Goal: Transaction & Acquisition: Download file/media

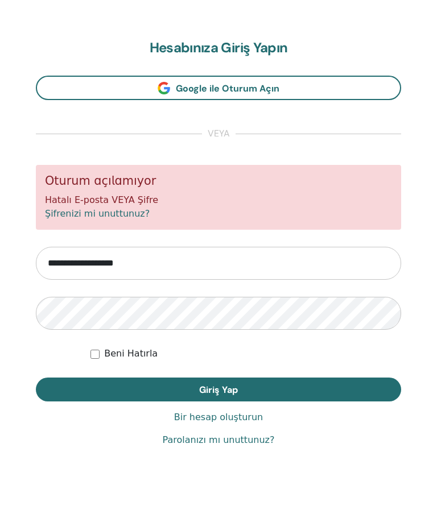
scroll to position [578, 0]
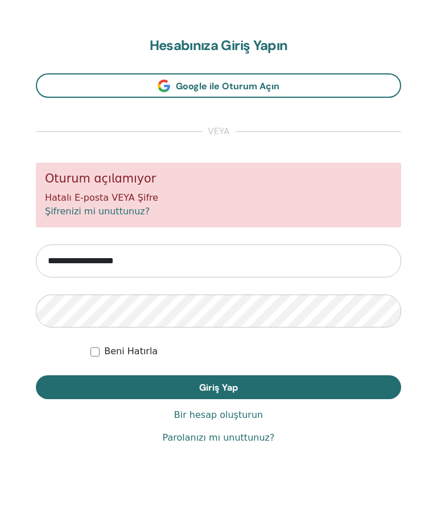
click at [106, 212] on font "Şifrenizi mi unuttunuz?" at bounding box center [97, 211] width 105 height 11
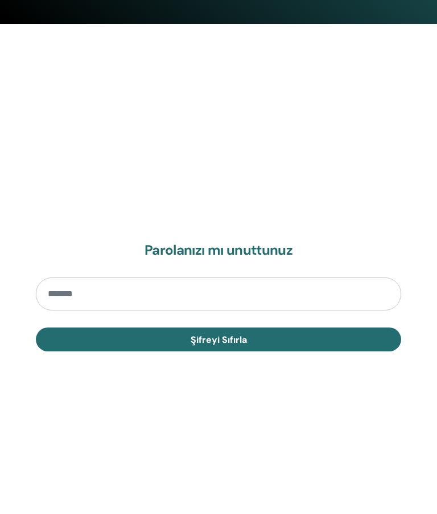
scroll to position [578, 0]
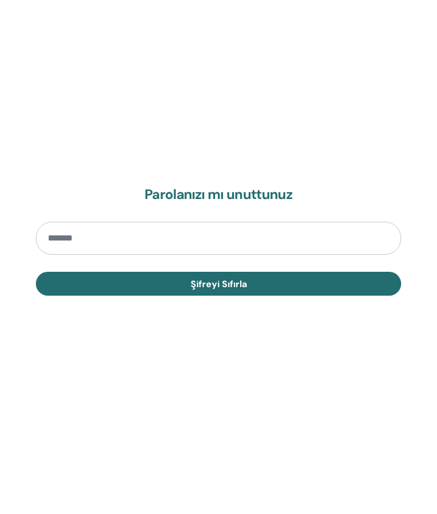
click at [80, 231] on input "email" at bounding box center [218, 238] width 365 height 33
click at [82, 238] on input "email" at bounding box center [218, 238] width 365 height 33
click at [81, 233] on input "email" at bounding box center [218, 238] width 365 height 33
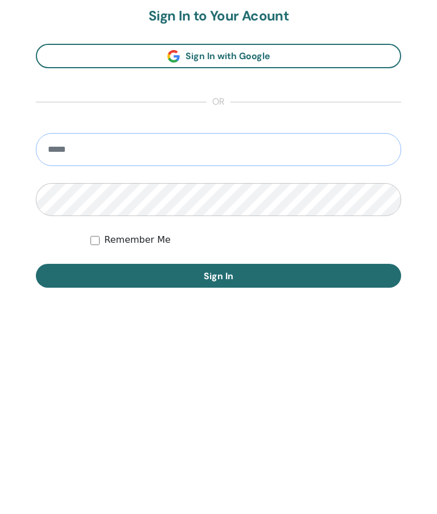
scroll to position [578, 0]
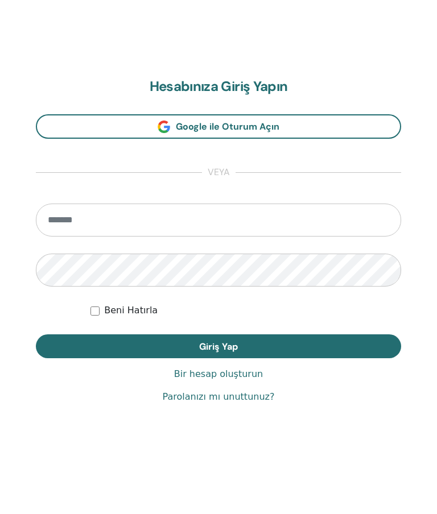
click at [259, 125] on font "Google ile Oturum Açın" at bounding box center [227, 127] width 103 height 12
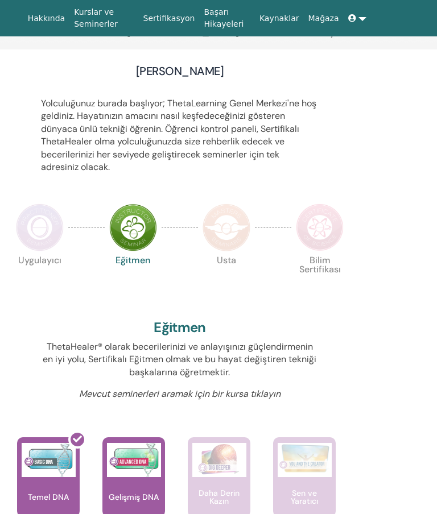
scroll to position [76, 246]
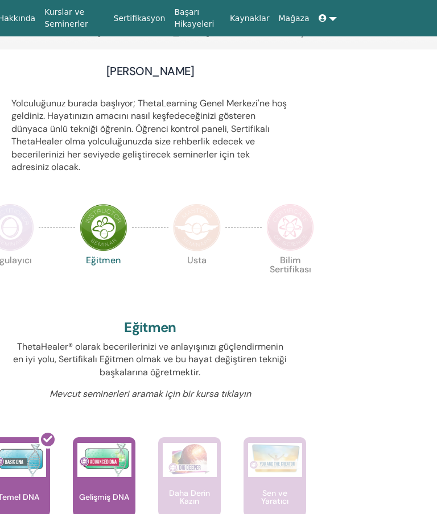
click at [330, 18] on link at bounding box center [327, 18] width 27 height 21
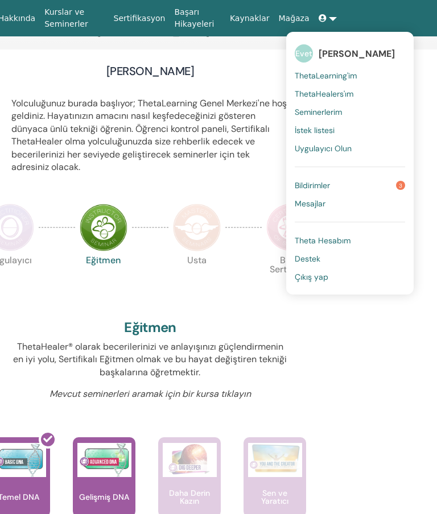
click at [325, 180] on font "Bildirimler" at bounding box center [311, 185] width 35 height 10
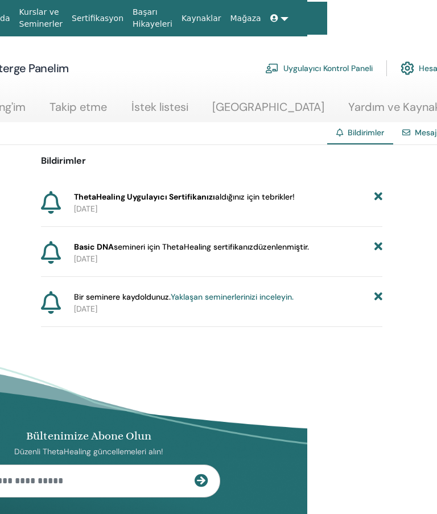
scroll to position [0, 131]
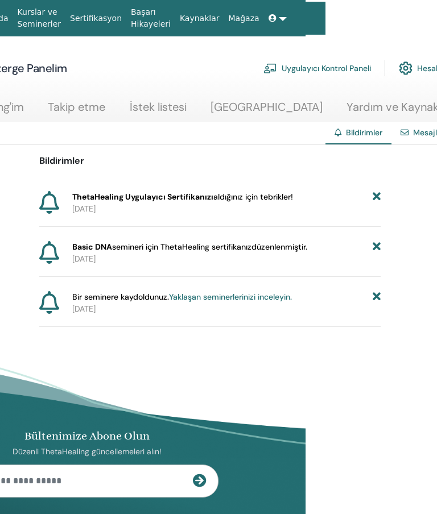
click at [258, 244] on font "düzenlenmiştir." at bounding box center [279, 247] width 56 height 10
click at [84, 248] on font "Basic DNA" at bounding box center [92, 247] width 40 height 10
click at [111, 247] on font "Basic DNA" at bounding box center [92, 247] width 40 height 10
click at [186, 298] on font "Yaklaşan seminerlerinizi inceleyin." at bounding box center [230, 297] width 123 height 10
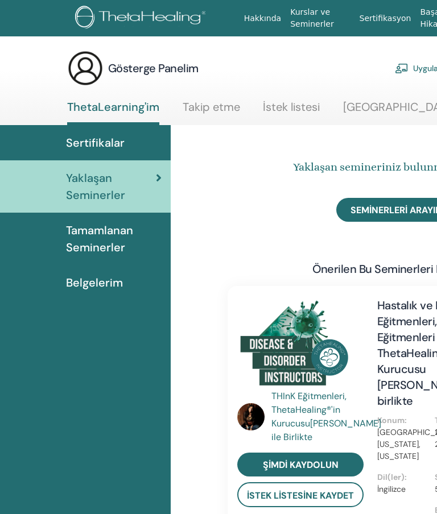
click at [107, 139] on font "Sertifikalar" at bounding box center [95, 142] width 59 height 15
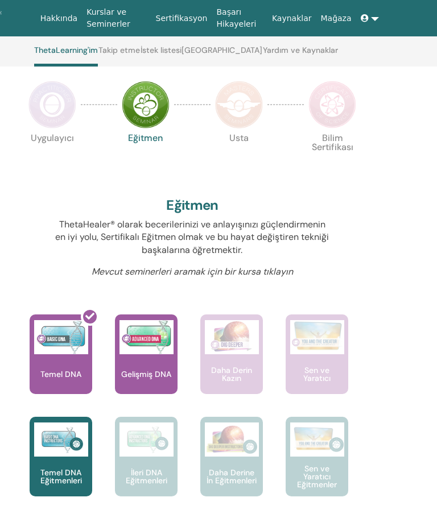
scroll to position [225, 203]
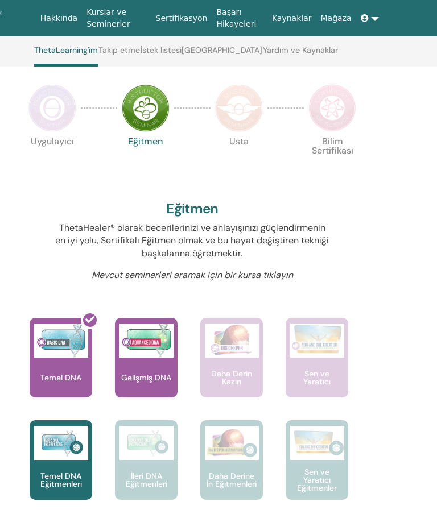
click at [59, 363] on div at bounding box center [68, 362] width 63 height 102
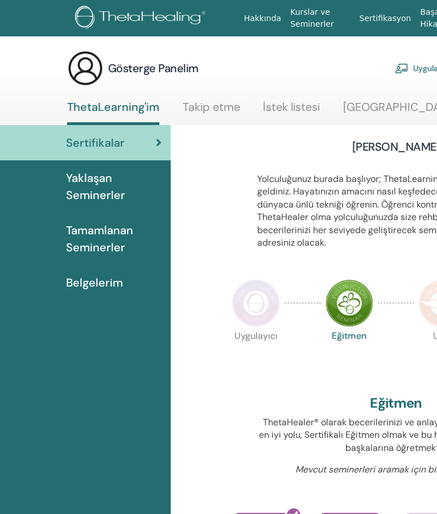
click at [93, 275] on font "Belgelerim" at bounding box center [94, 282] width 57 height 15
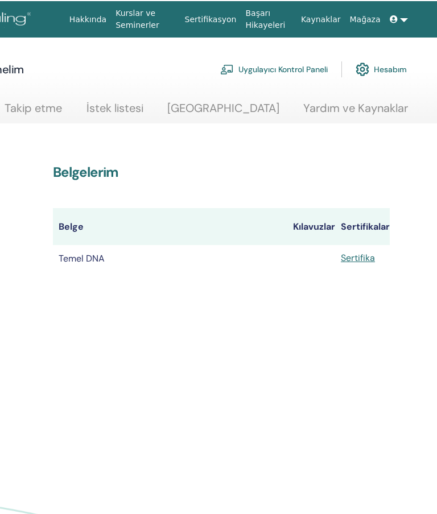
scroll to position [0, 175]
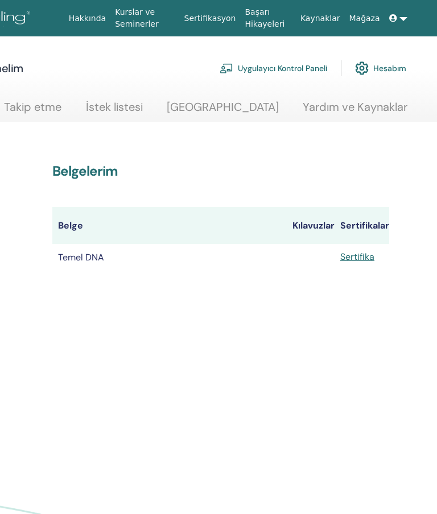
click at [364, 252] on font "Sertifika" at bounding box center [357, 257] width 34 height 12
click at [337, 219] on th "Sertifikalar" at bounding box center [361, 225] width 55 height 37
click at [89, 255] on font "Temel DNA" at bounding box center [81, 257] width 46 height 12
click at [360, 256] on font "Sertifika" at bounding box center [357, 257] width 34 height 12
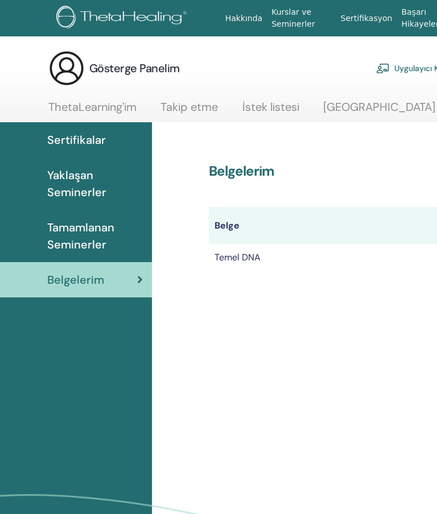
scroll to position [0, 0]
